Goal: Check status: Check status

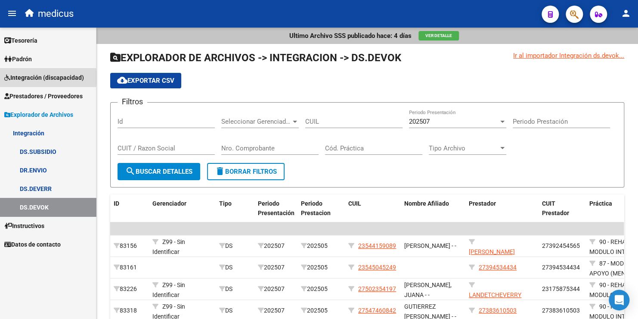
click at [43, 77] on span "Integración (discapacidad)" at bounding box center [44, 77] width 80 height 9
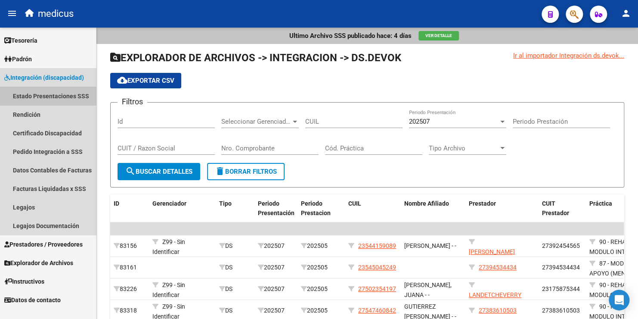
click at [48, 100] on link "Estado Presentaciones SSS" at bounding box center [48, 96] width 96 height 19
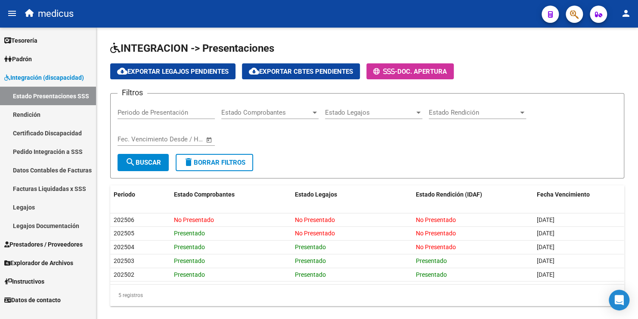
click at [29, 113] on link "Rendición" at bounding box center [48, 114] width 96 height 19
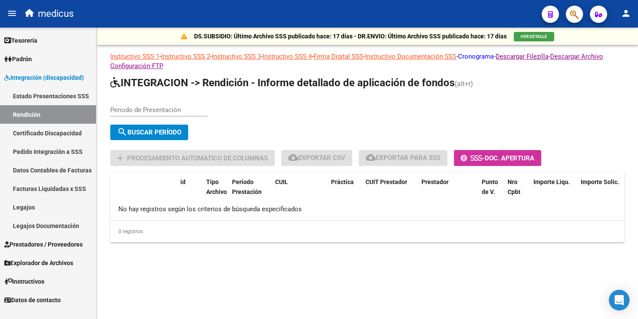
click at [491, 56] on link "Cronograma" at bounding box center [476, 57] width 36 height 8
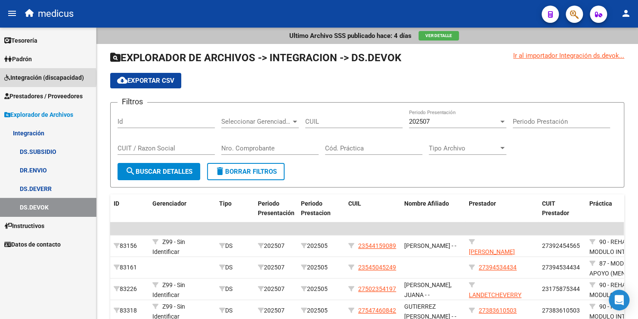
click at [46, 77] on span "Integración (discapacidad)" at bounding box center [44, 77] width 80 height 9
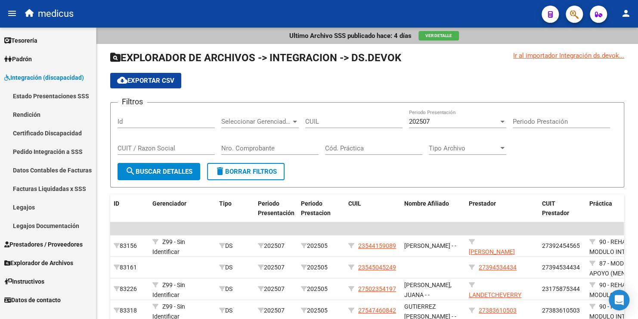
click at [43, 115] on link "Rendición" at bounding box center [48, 114] width 96 height 19
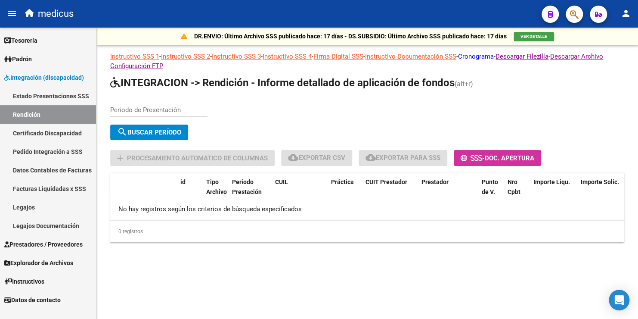
click at [494, 57] on link "Cronograma" at bounding box center [476, 57] width 36 height 8
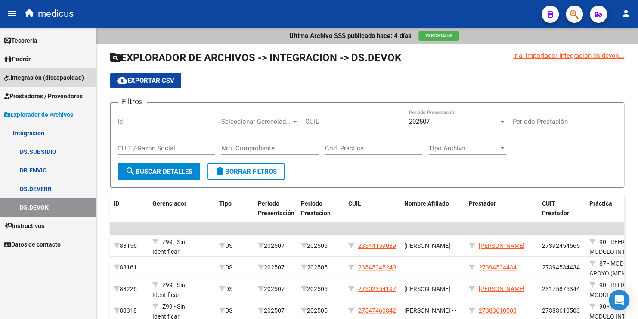
click at [39, 78] on span "Integración (discapacidad)" at bounding box center [44, 77] width 80 height 9
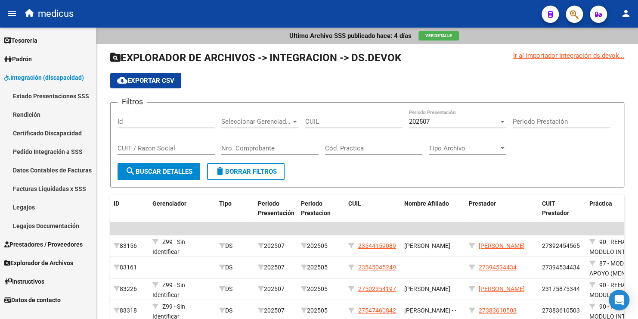
click at [37, 113] on link "Rendición" at bounding box center [48, 114] width 96 height 19
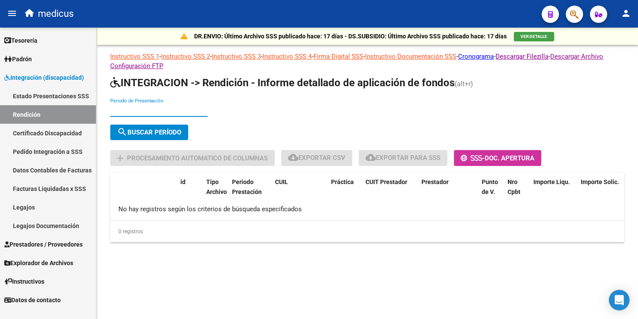
click at [134, 106] on input "Periodo de Presentación" at bounding box center [158, 110] width 97 height 8
type input "202504"
click at [161, 129] on span "search Buscar Período" at bounding box center [149, 132] width 64 height 8
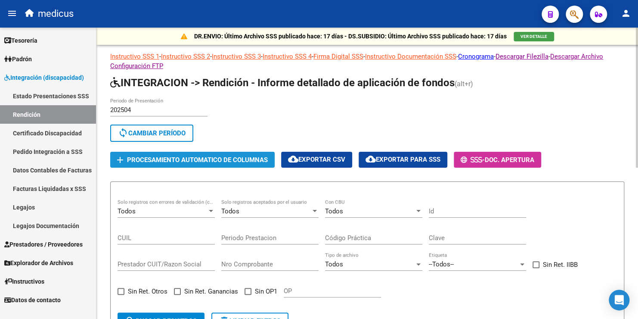
click at [181, 155] on span "add Procesamiento automatico de columnas" at bounding box center [192, 159] width 151 height 8
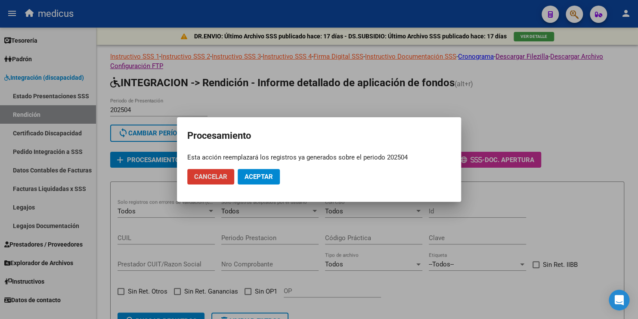
click at [253, 175] on span "Aceptar" at bounding box center [259, 177] width 28 height 8
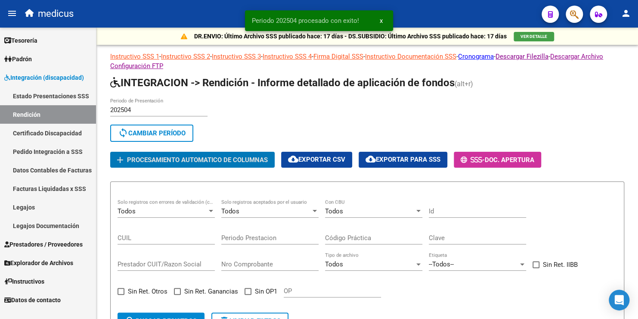
click at [43, 169] on link "Datos Contables de Facturas" at bounding box center [48, 170] width 96 height 19
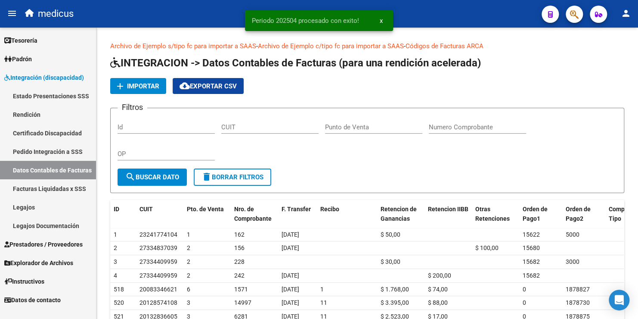
click at [61, 188] on link "Facturas Liquidadas x SSS" at bounding box center [48, 188] width 96 height 19
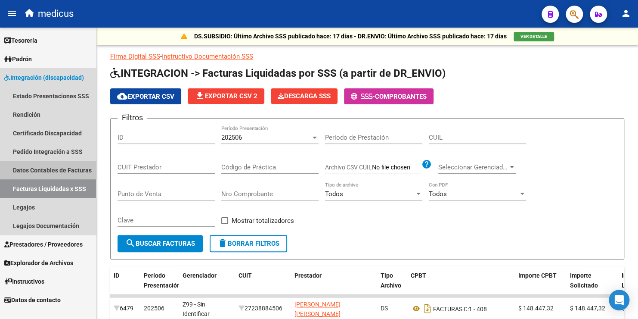
click at [50, 173] on link "Datos Contables de Facturas" at bounding box center [48, 170] width 96 height 19
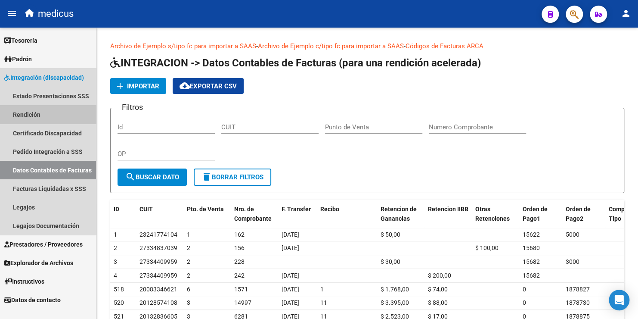
click at [41, 116] on link "Rendición" at bounding box center [48, 114] width 96 height 19
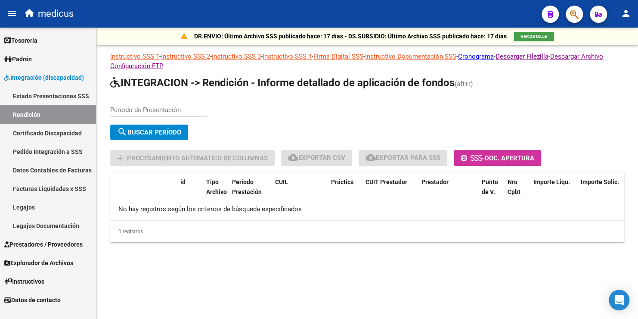
click at [155, 105] on div "Periodo de Presentación" at bounding box center [158, 107] width 97 height 19
type input "202504"
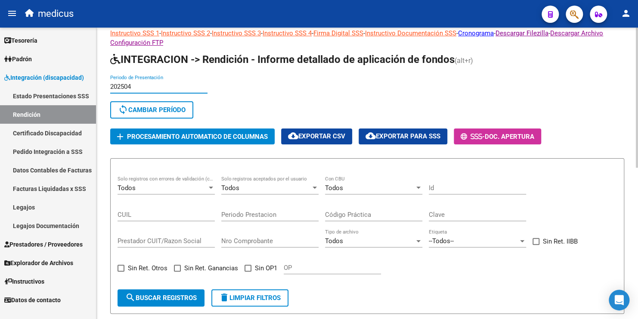
scroll to position [43, 0]
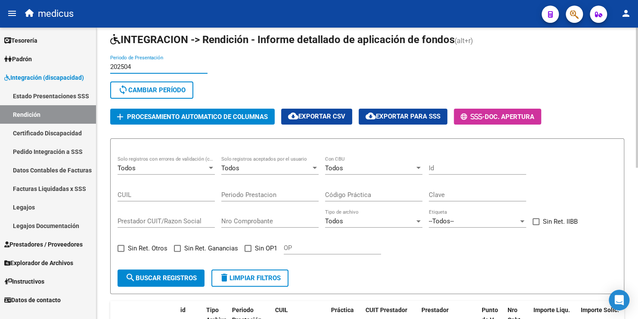
click at [367, 170] on div "Todos" at bounding box center [370, 168] width 90 height 8
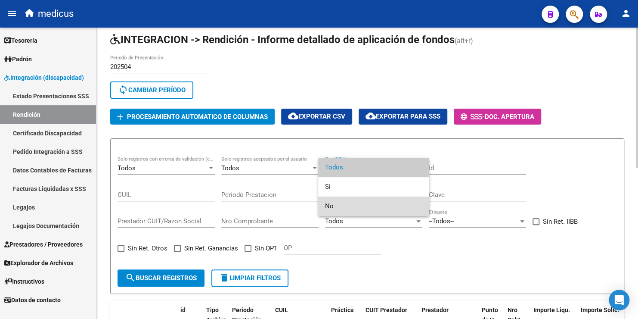
click at [340, 202] on span "No" at bounding box center [373, 205] width 97 height 19
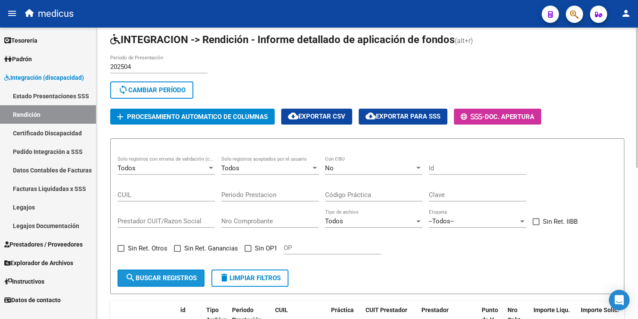
drag, startPoint x: 185, startPoint y: 276, endPoint x: 283, endPoint y: 230, distance: 108.7
click at [185, 276] on span "search Buscar registros" at bounding box center [160, 278] width 71 height 8
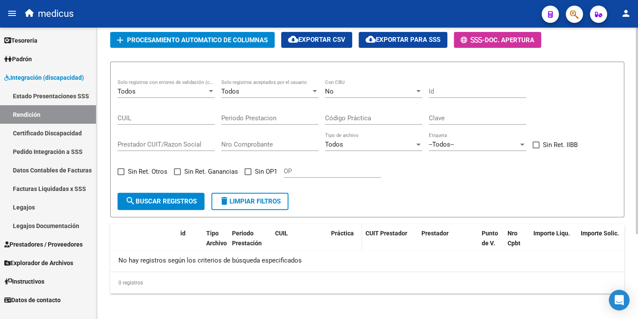
scroll to position [77, 0]
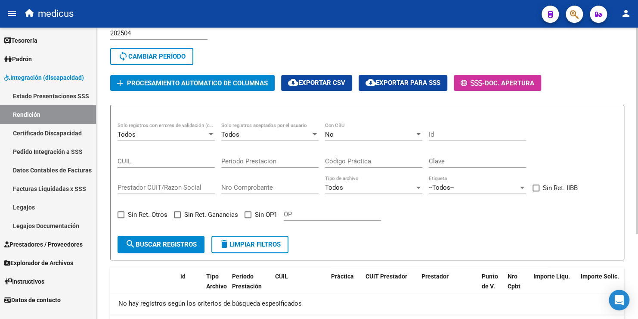
click at [345, 135] on div "No" at bounding box center [370, 134] width 90 height 8
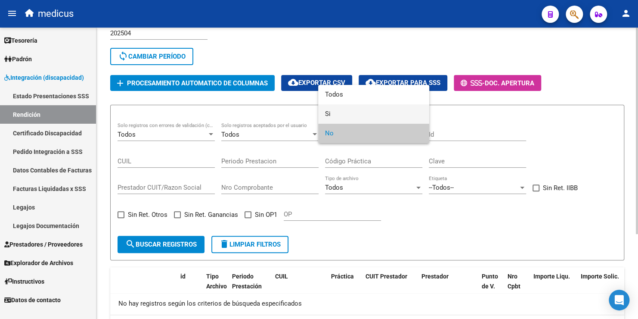
drag, startPoint x: 335, startPoint y: 114, endPoint x: 290, endPoint y: 136, distance: 49.9
click at [334, 115] on span "Si" at bounding box center [373, 113] width 97 height 19
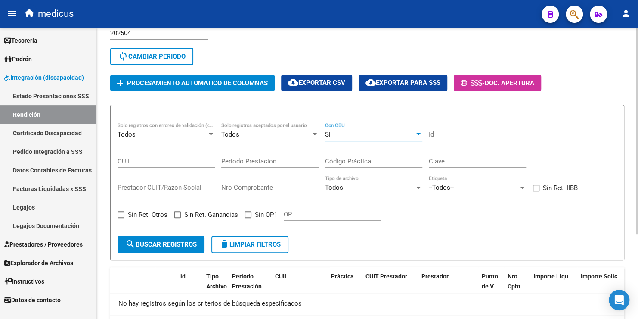
click at [163, 242] on span "search Buscar registros" at bounding box center [160, 244] width 71 height 8
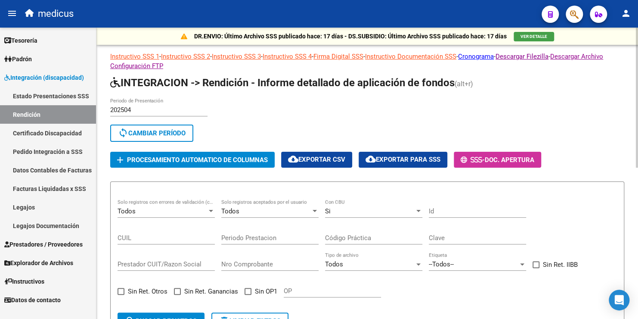
scroll to position [0, 0]
click at [377, 216] on div "Si Con CBU" at bounding box center [373, 208] width 97 height 19
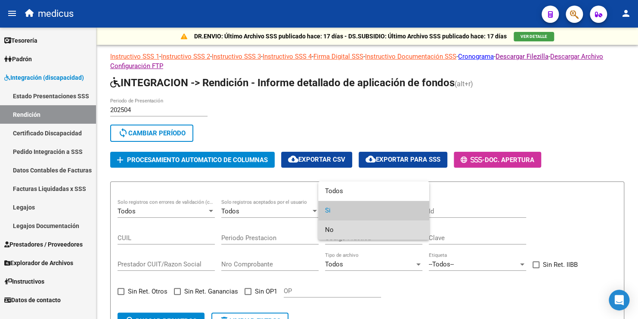
click at [354, 231] on span "No" at bounding box center [373, 229] width 97 height 19
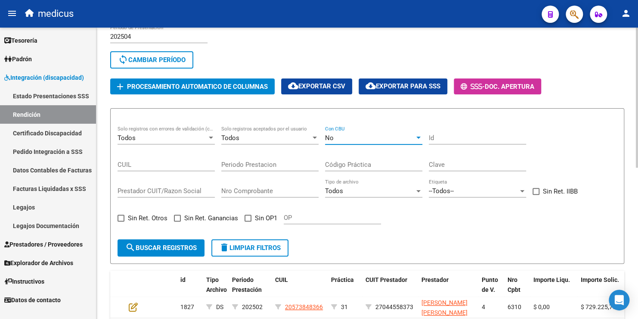
scroll to position [86, 0]
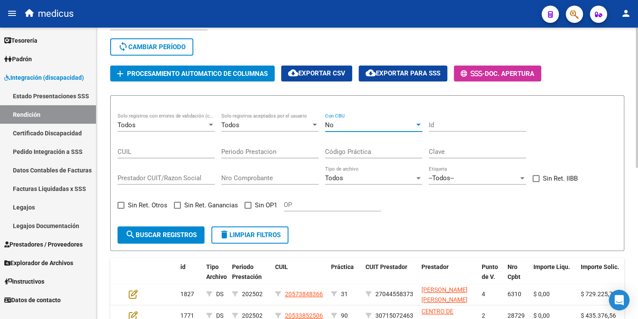
click at [174, 231] on span "search Buscar registros" at bounding box center [160, 235] width 71 height 8
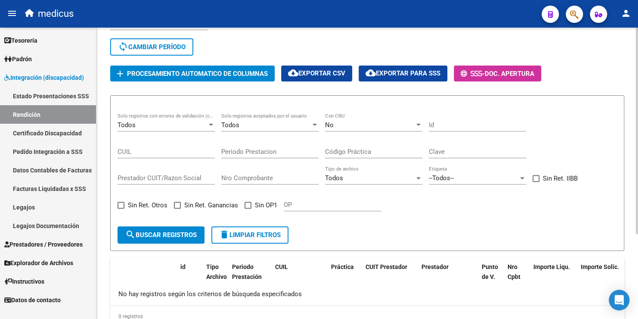
click at [341, 127] on div "No Con CBU" at bounding box center [373, 122] width 97 height 19
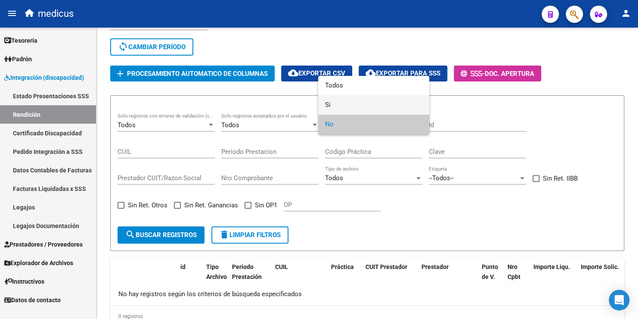
click at [342, 103] on span "Si" at bounding box center [373, 104] width 97 height 19
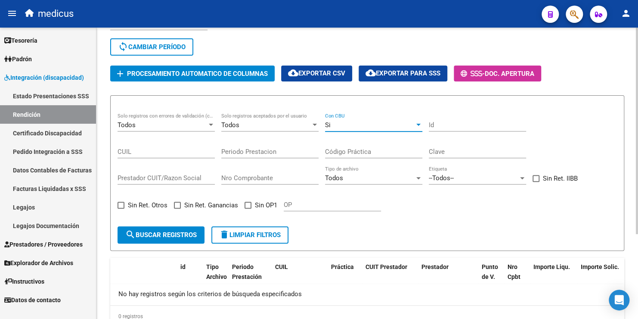
click at [346, 124] on div "Si" at bounding box center [370, 125] width 90 height 8
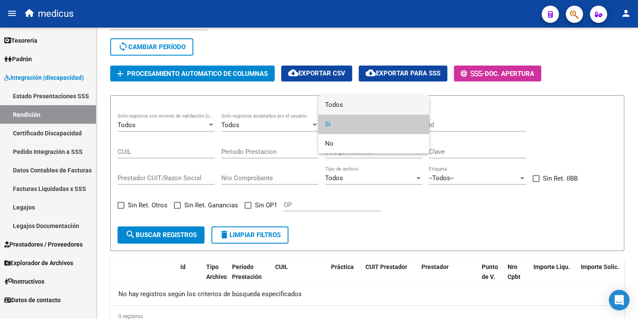
drag, startPoint x: 340, startPoint y: 106, endPoint x: 280, endPoint y: 138, distance: 68.2
click at [340, 106] on span "Todos" at bounding box center [373, 104] width 97 height 19
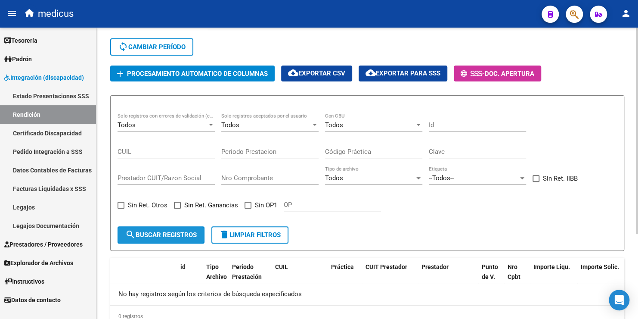
click at [169, 234] on span "search Buscar registros" at bounding box center [160, 235] width 71 height 8
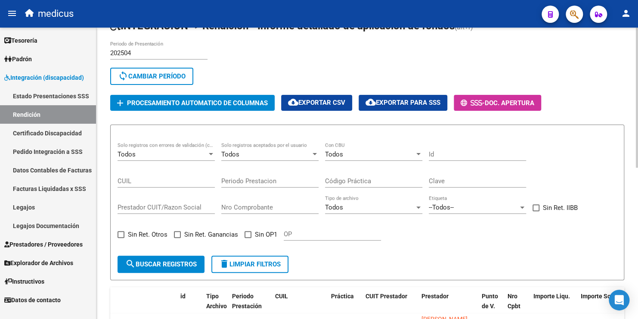
scroll to position [14, 0]
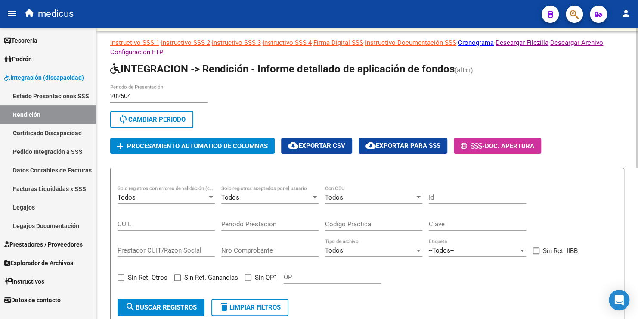
click at [248, 276] on span at bounding box center [248, 277] width 7 height 7
click at [248, 281] on input "Sin OP1" at bounding box center [248, 281] width 0 height 0
checkbox input "true"
click at [171, 307] on span "search Buscar registros" at bounding box center [160, 307] width 71 height 8
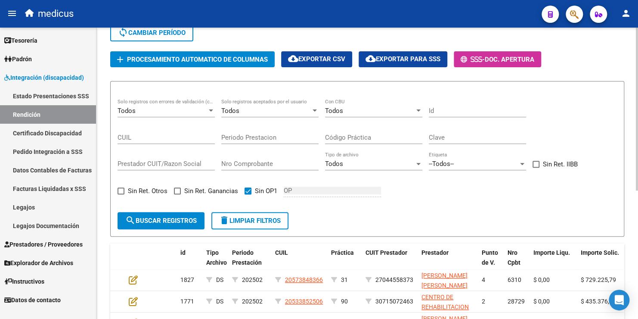
scroll to position [100, 0]
